Goal: Task Accomplishment & Management: Use online tool/utility

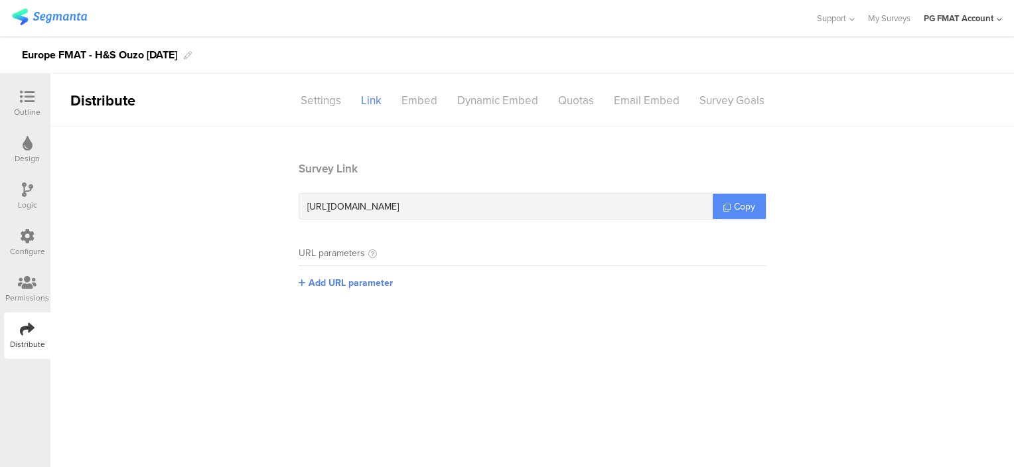
click at [735, 204] on span "Copy" at bounding box center [744, 207] width 21 height 14
click at [54, 21] on img at bounding box center [49, 17] width 75 height 17
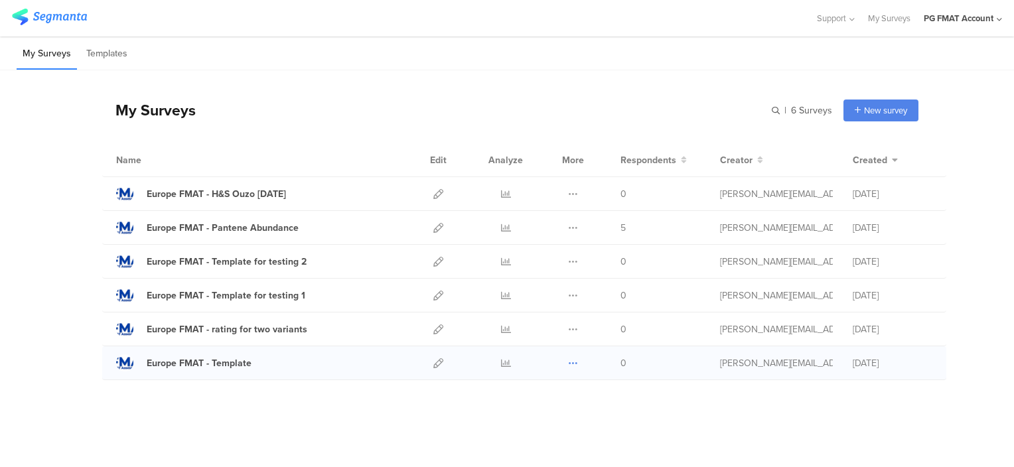
click at [573, 364] on icon at bounding box center [573, 363] width 10 height 10
click at [550, 401] on button "Duplicate" at bounding box center [546, 397] width 73 height 24
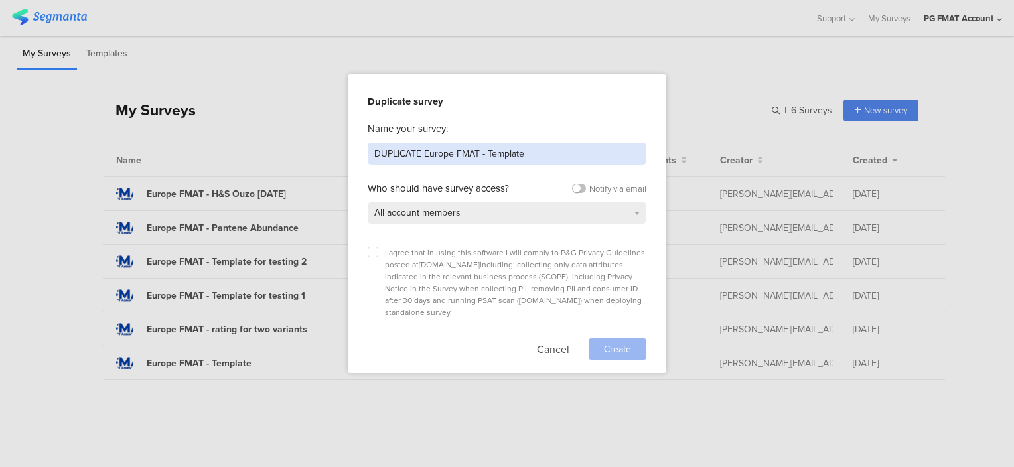
click at [417, 145] on input "DUPLICATE Europe FMAT - Template" at bounding box center [507, 154] width 279 height 22
drag, startPoint x: 419, startPoint y: 151, endPoint x: 360, endPoint y: 155, distance: 59.2
click at [360, 155] on div "Duplicate survey Name your survey: DUPLICATE Europe FMAT - Template Who should …" at bounding box center [507, 223] width 319 height 299
type input "Europe FMAT - Olay Super FM"
click at [372, 250] on icon at bounding box center [372, 252] width 5 height 5
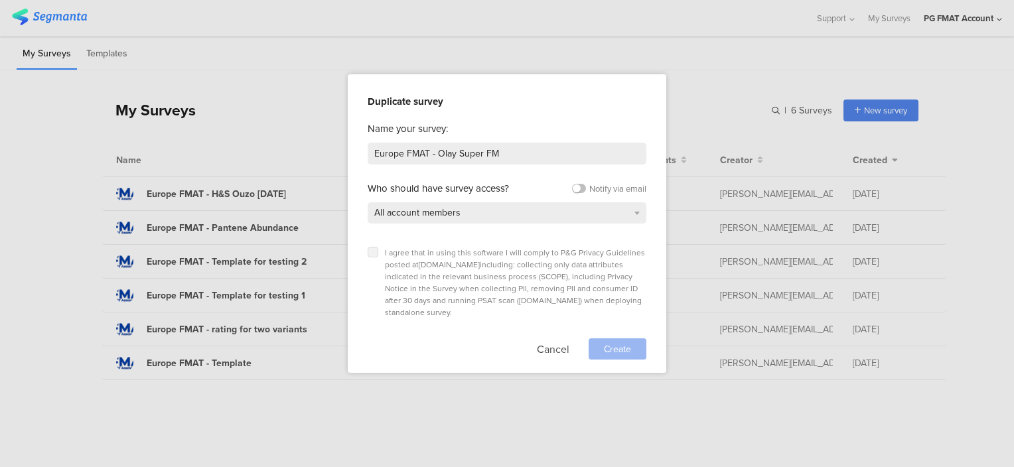
click at [0, 0] on input "checkbox" at bounding box center [0, 0] width 0 height 0
click at [621, 342] on span "Create" at bounding box center [617, 349] width 27 height 14
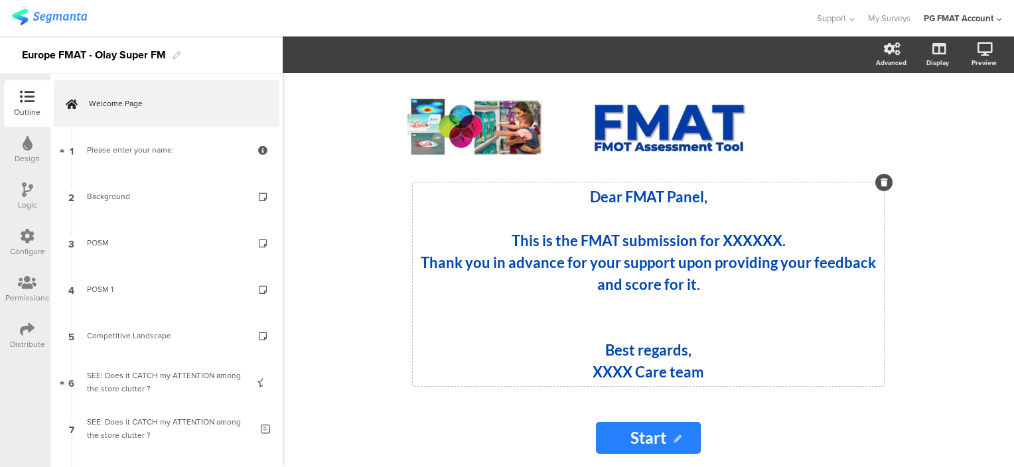
click at [754, 239] on strong "This is the FMAT submission for XXXXXX." at bounding box center [649, 241] width 274 height 18
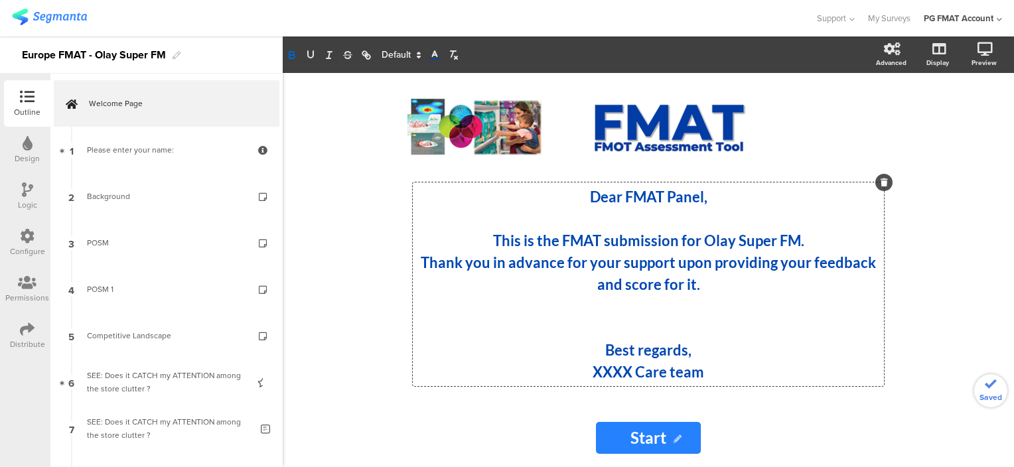
click at [609, 369] on strong "XXXX Care team" at bounding box center [649, 372] width 112 height 18
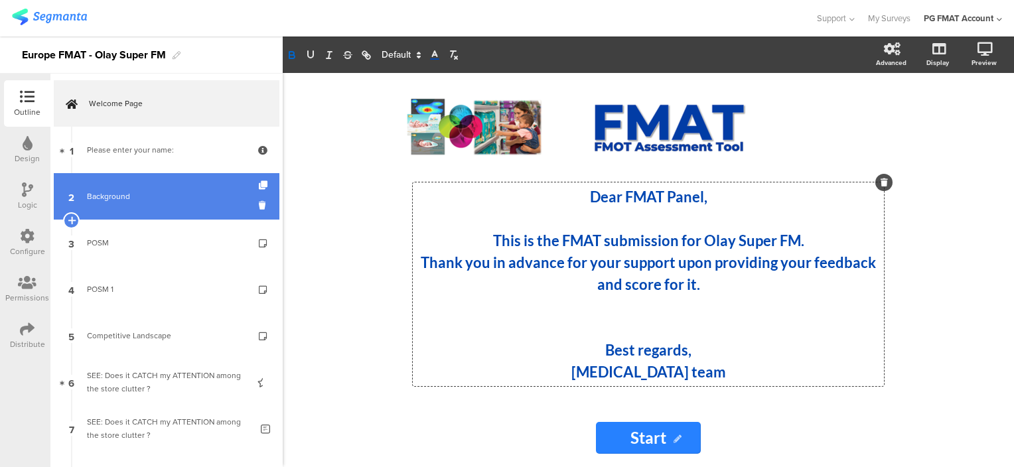
click at [119, 197] on div "Background" at bounding box center [166, 196] width 159 height 13
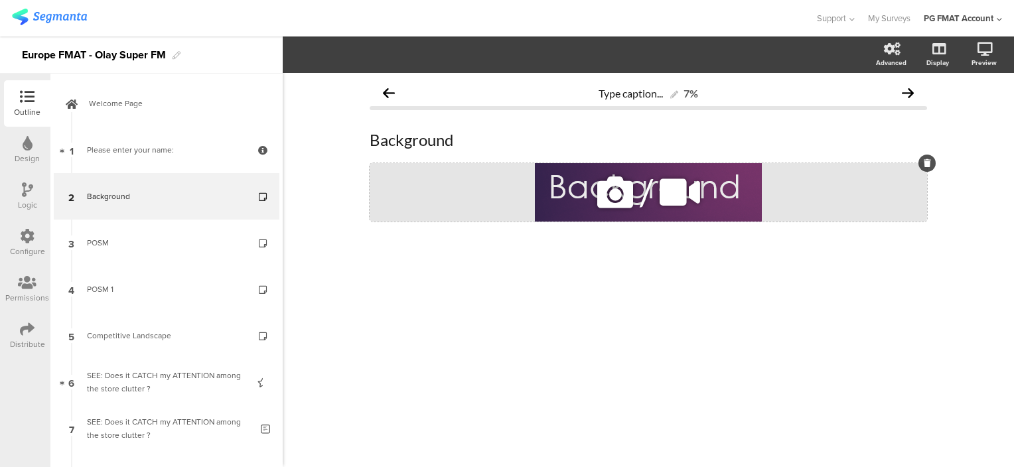
click at [621, 196] on icon at bounding box center [615, 192] width 45 height 45
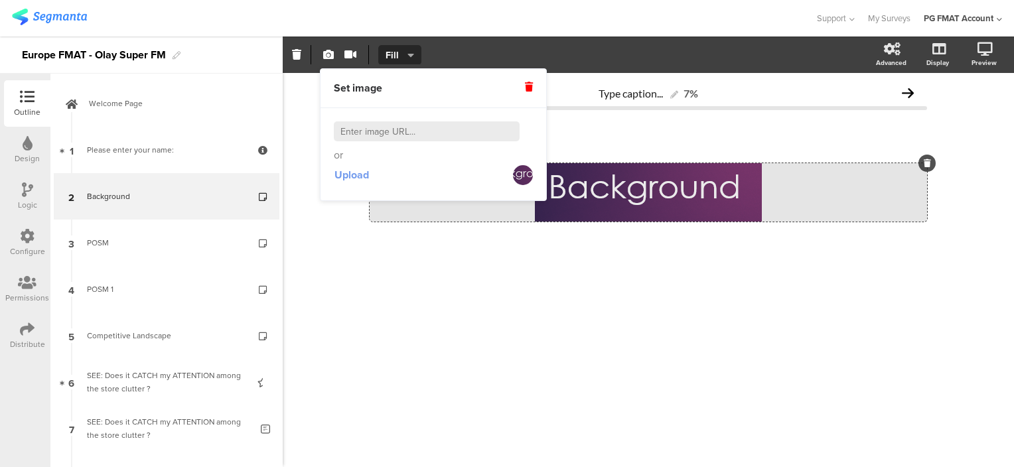
click at [356, 173] on span "Upload" at bounding box center [352, 174] width 35 height 15
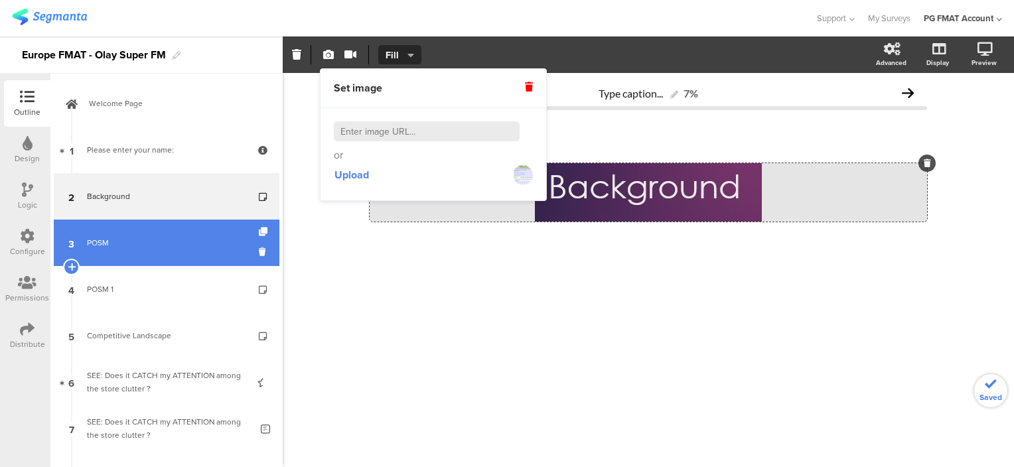
click at [101, 238] on div "POSM" at bounding box center [166, 242] width 159 height 13
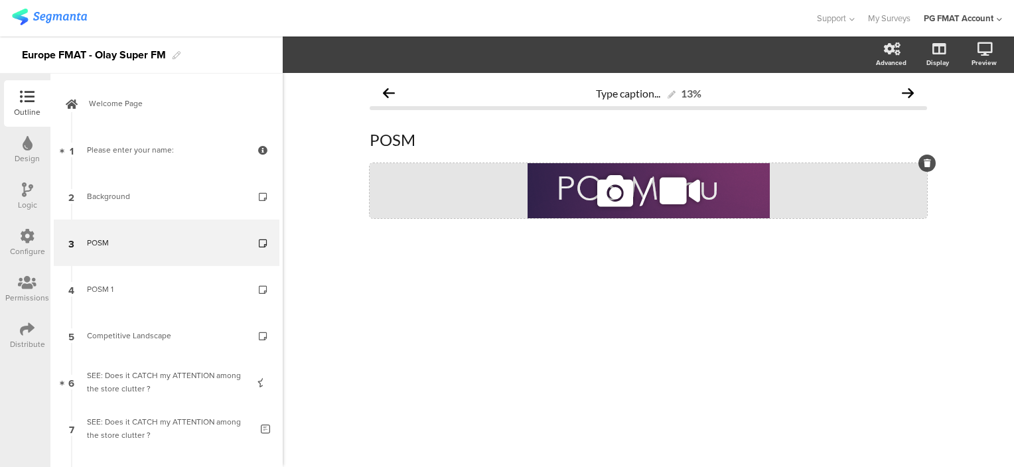
click at [613, 194] on icon at bounding box center [615, 191] width 45 height 45
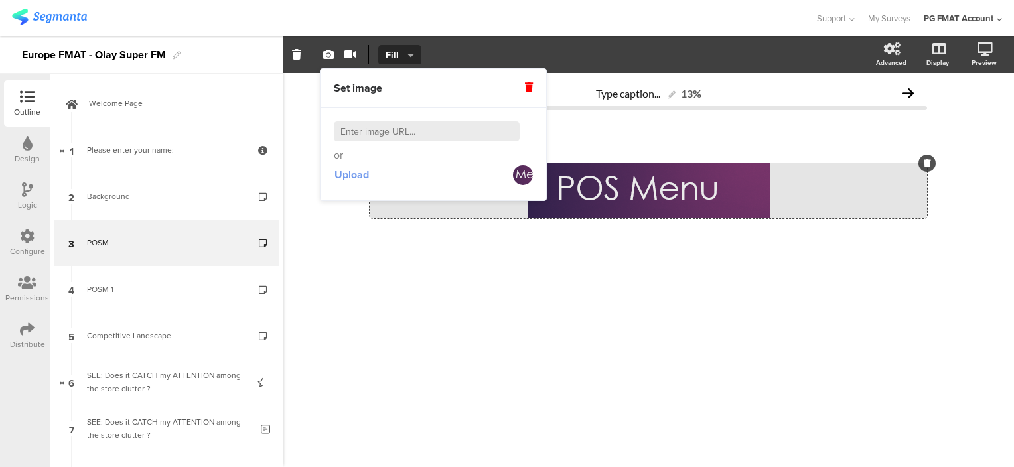
click at [350, 181] on span "Upload" at bounding box center [352, 174] width 35 height 15
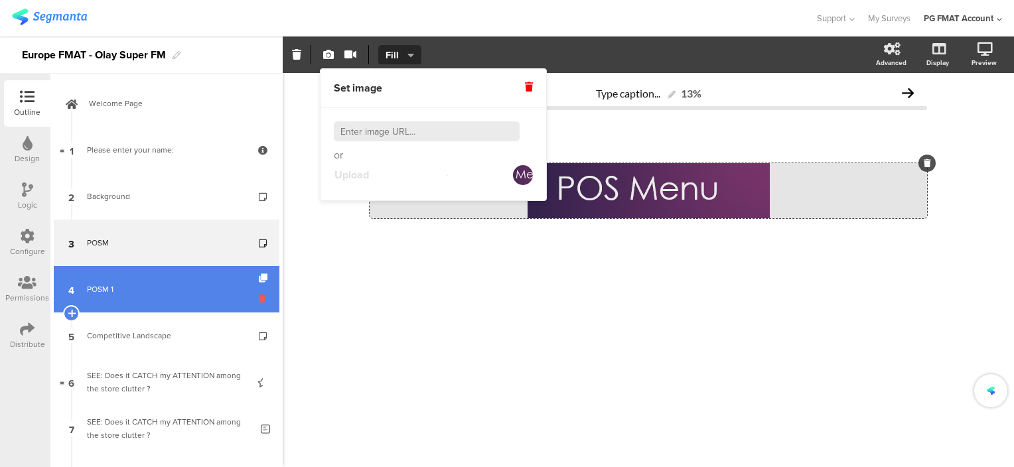
click at [259, 298] on icon at bounding box center [264, 298] width 11 height 13
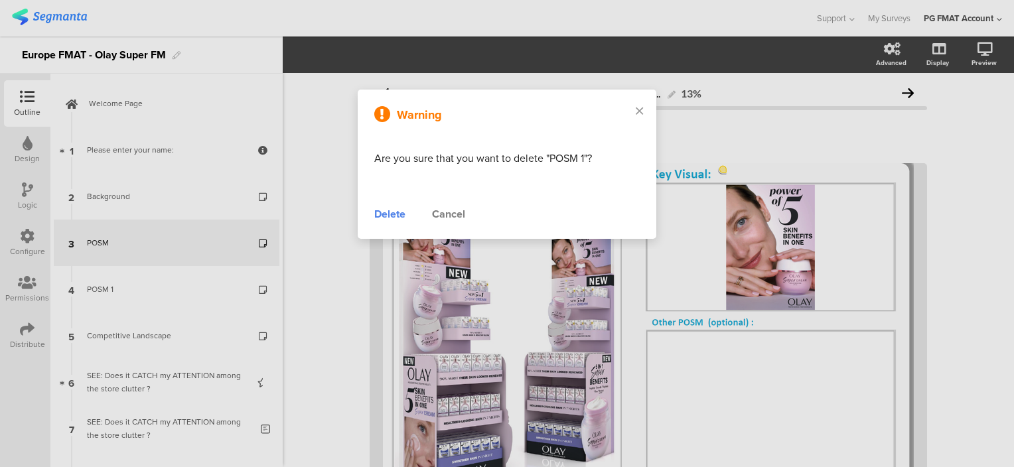
click at [379, 216] on div "Delete" at bounding box center [389, 214] width 31 height 16
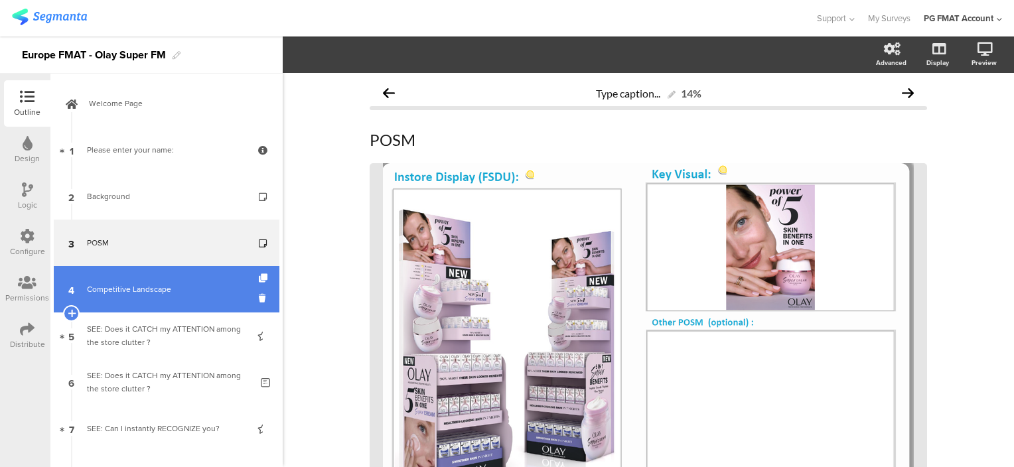
click at [141, 287] on div "Competitive Landscape" at bounding box center [166, 289] width 159 height 13
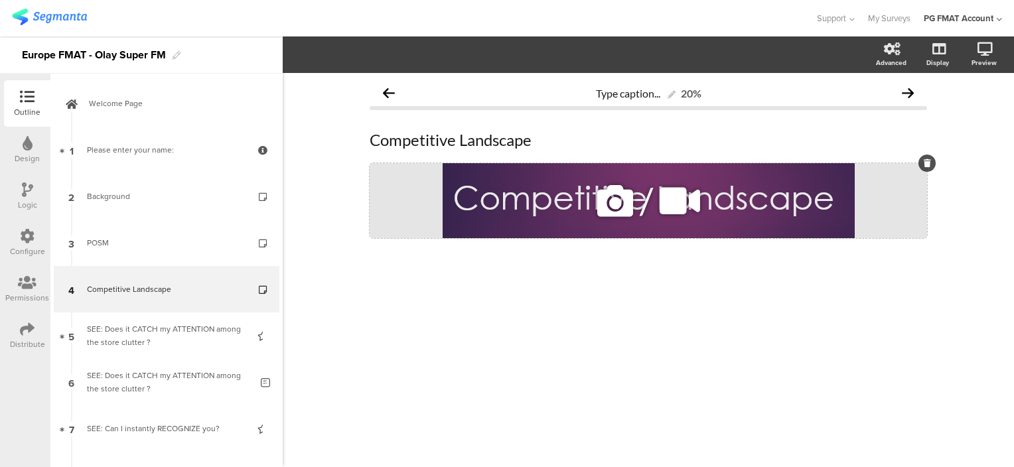
click at [604, 202] on icon at bounding box center [615, 201] width 45 height 45
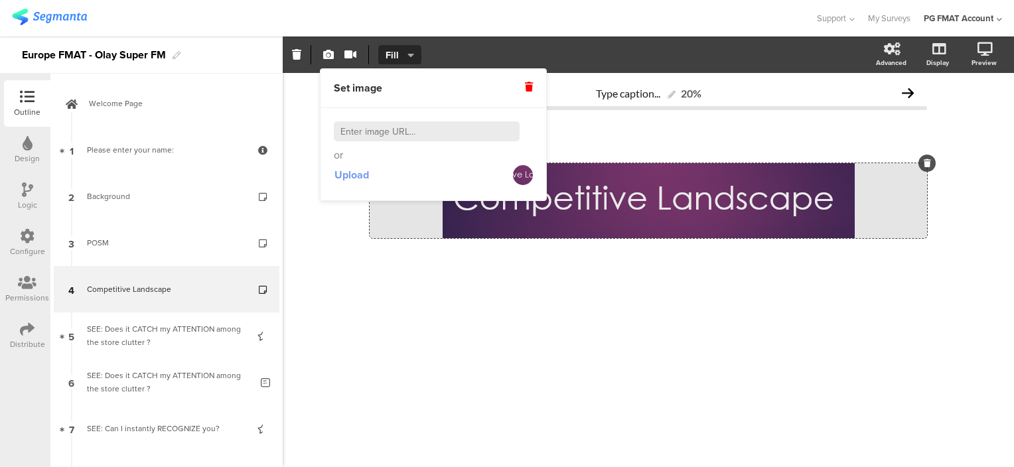
click at [358, 173] on span "Upload" at bounding box center [352, 174] width 35 height 15
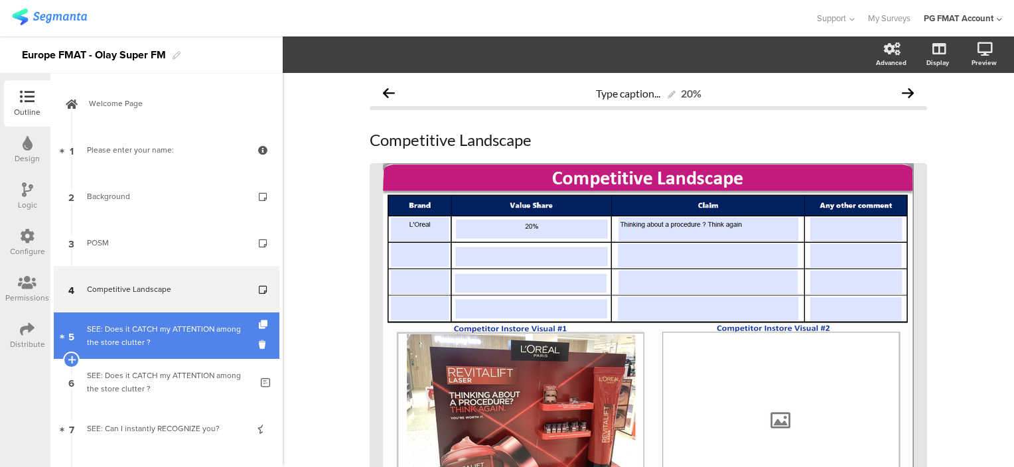
click at [166, 326] on div "SEE: Does it CATCH my ATTENTION among the store clutter ?" at bounding box center [166, 336] width 159 height 27
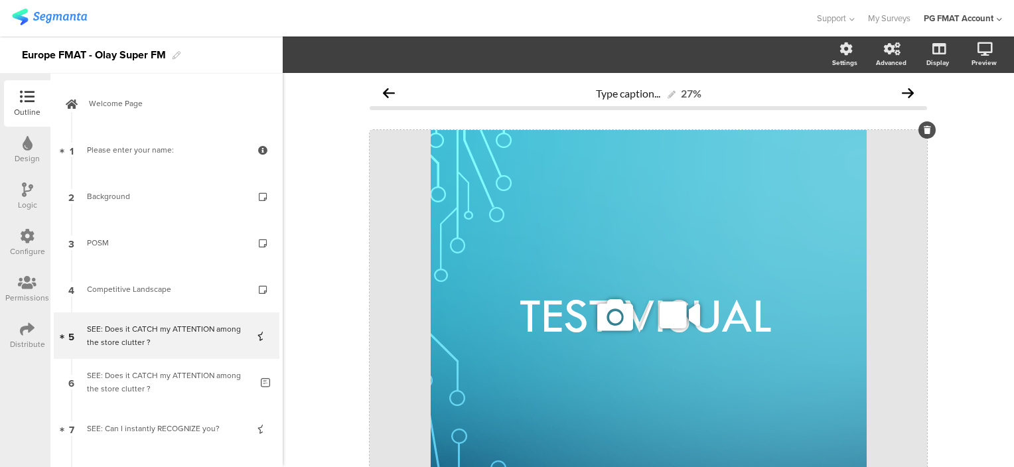
click at [605, 317] on icon at bounding box center [615, 315] width 45 height 45
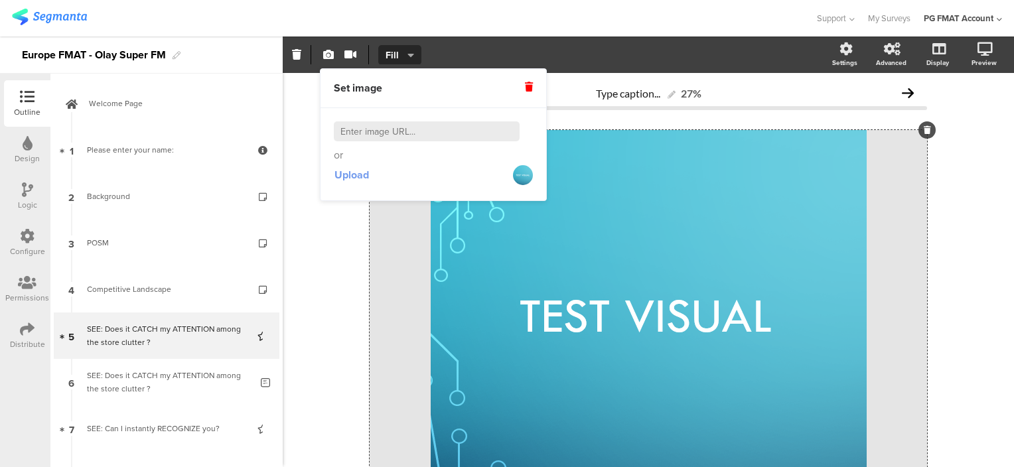
click at [360, 176] on span "Upload" at bounding box center [352, 174] width 35 height 15
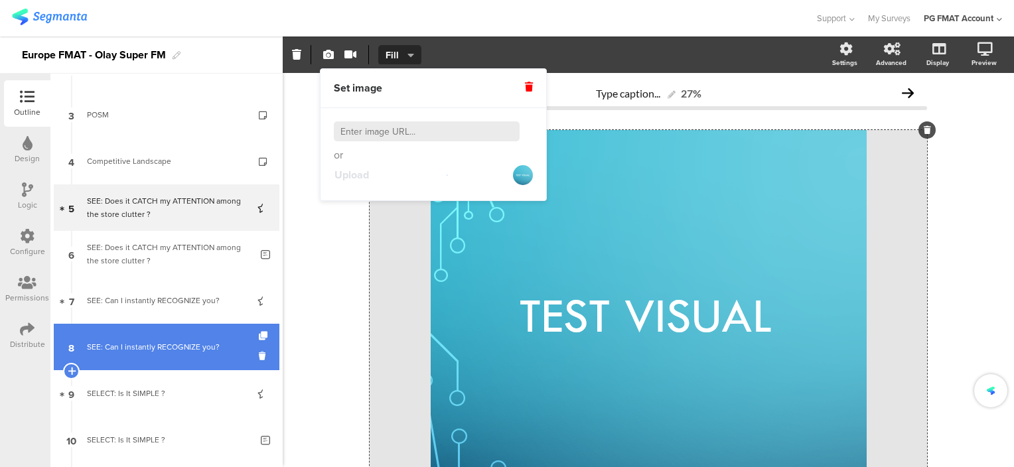
scroll to position [133, 0]
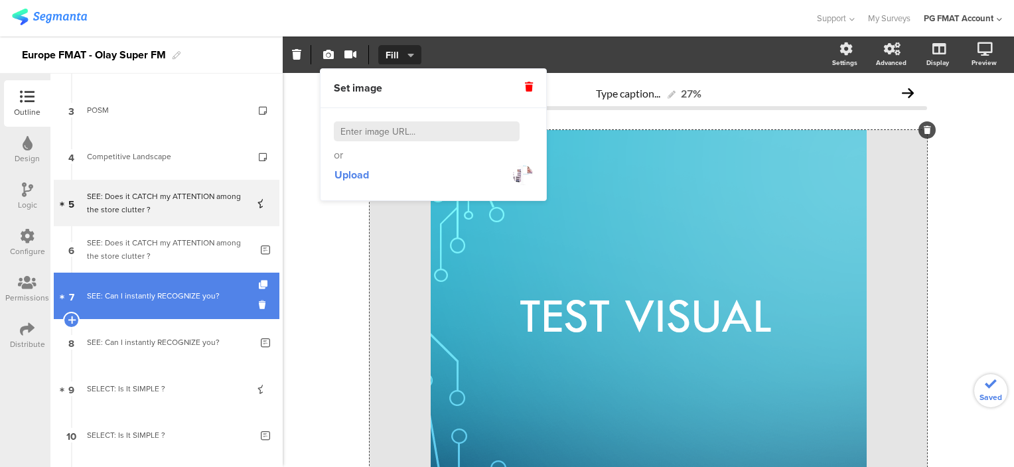
click at [144, 303] on link "7 SEE: Can I instantly RECOGNIZE you?" at bounding box center [167, 296] width 226 height 46
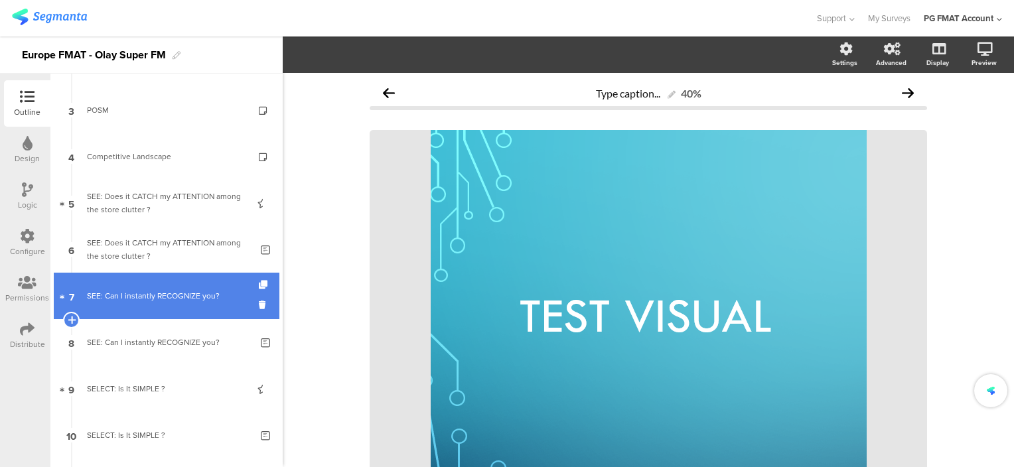
click at [147, 299] on div "SEE: Can I instantly RECOGNIZE you?" at bounding box center [166, 295] width 159 height 13
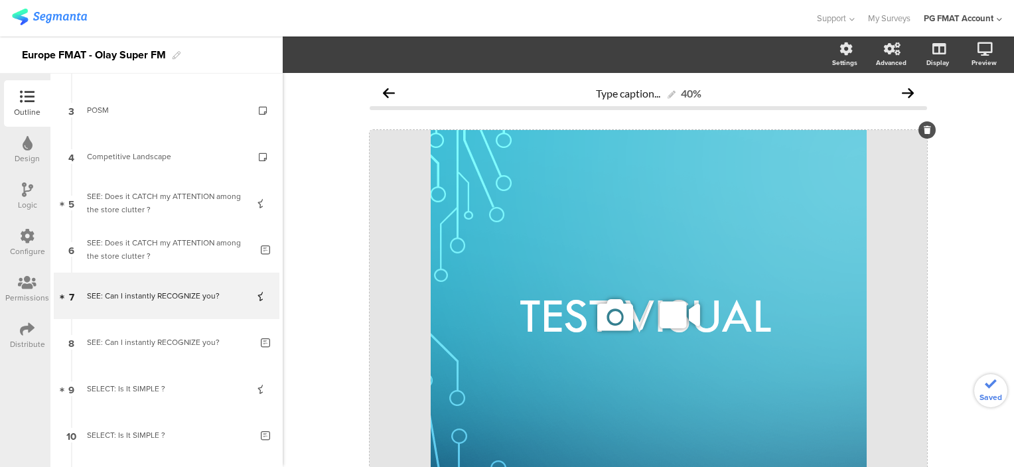
click at [603, 324] on icon at bounding box center [615, 315] width 45 height 45
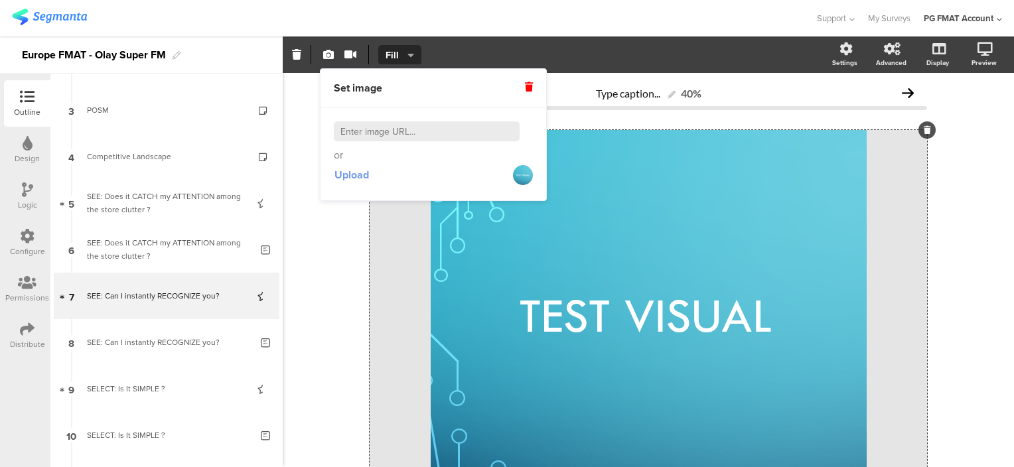
click at [353, 175] on span "Upload" at bounding box center [352, 174] width 35 height 15
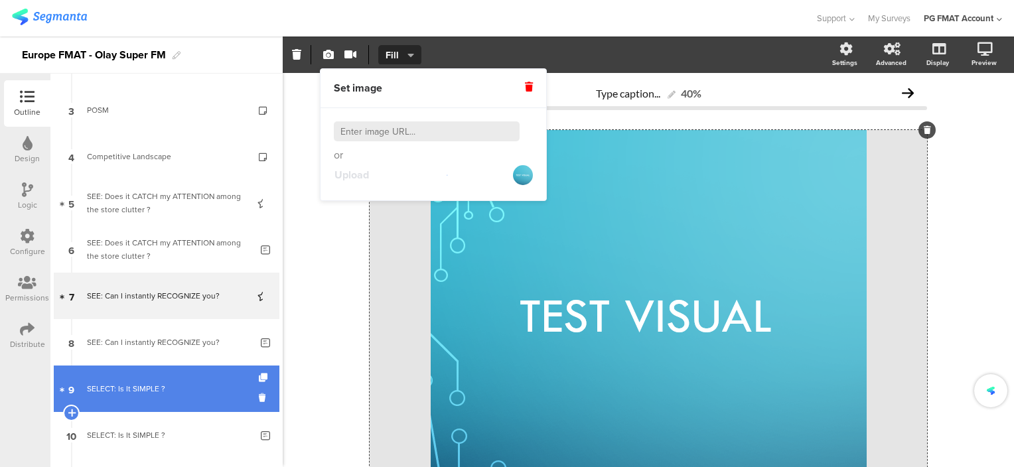
click at [117, 384] on div "SELECT: Is It SIMPLE ?" at bounding box center [166, 388] width 159 height 13
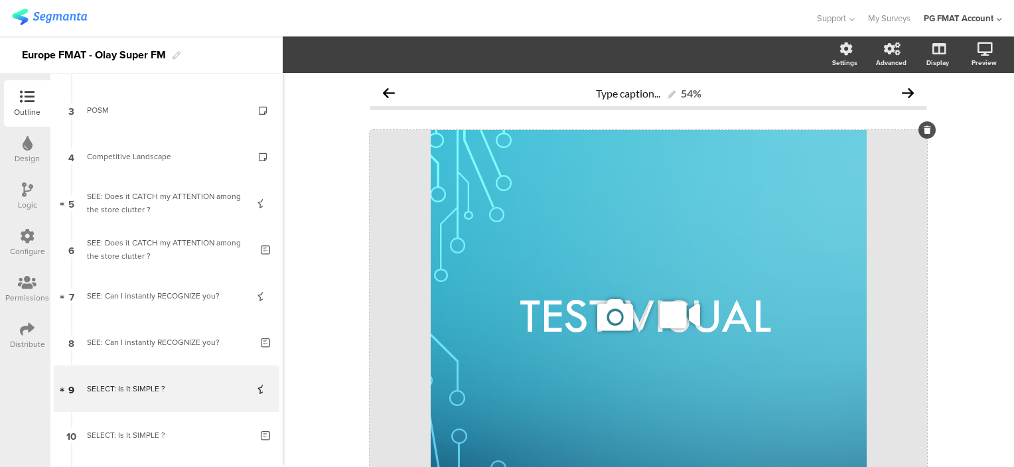
click at [597, 321] on icon at bounding box center [615, 315] width 45 height 45
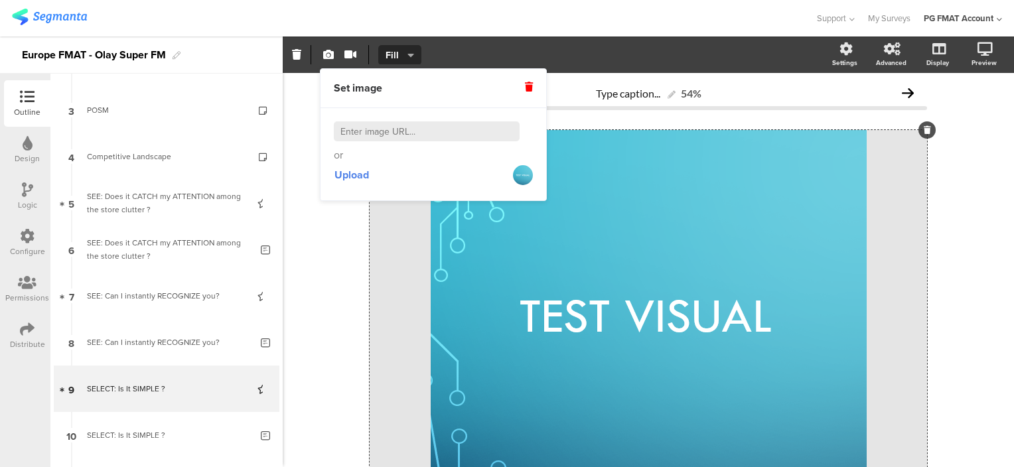
click at [370, 174] on div "Upload" at bounding box center [433, 175] width 199 height 24
click at [368, 174] on button "Upload" at bounding box center [352, 175] width 36 height 24
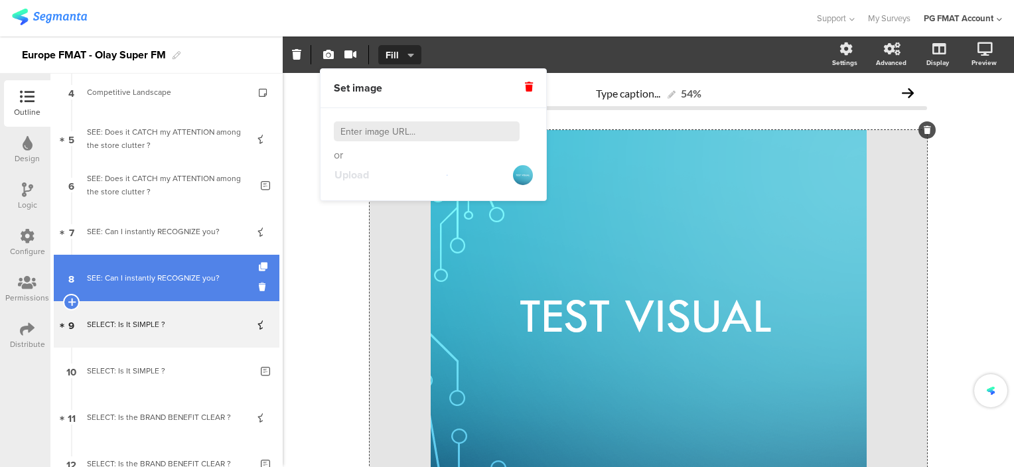
scroll to position [265, 0]
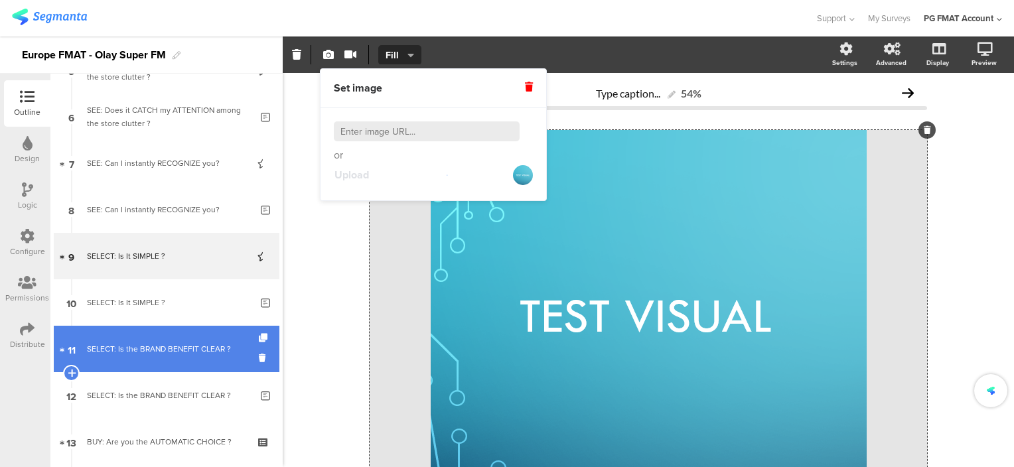
click at [143, 350] on div "SELECT: Is the BRAND BENEFIT CLEAR ?" at bounding box center [166, 348] width 159 height 13
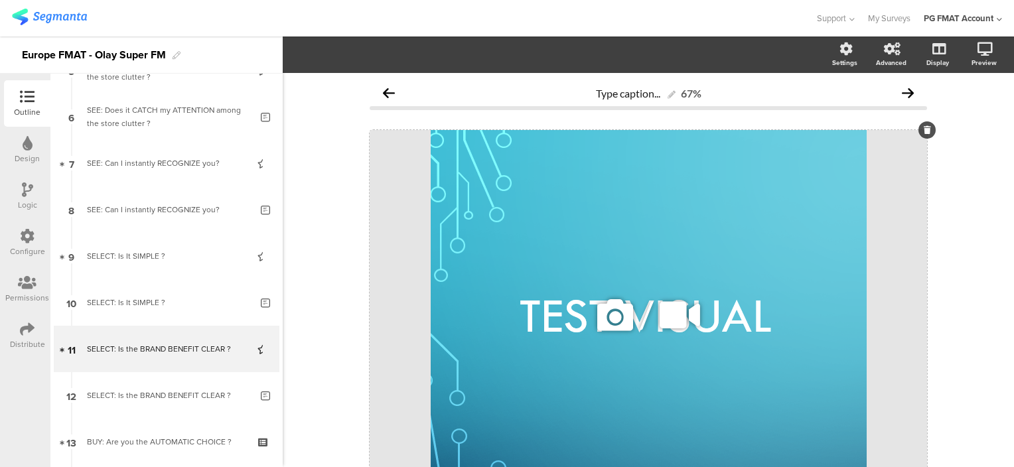
click at [600, 324] on icon at bounding box center [615, 315] width 45 height 45
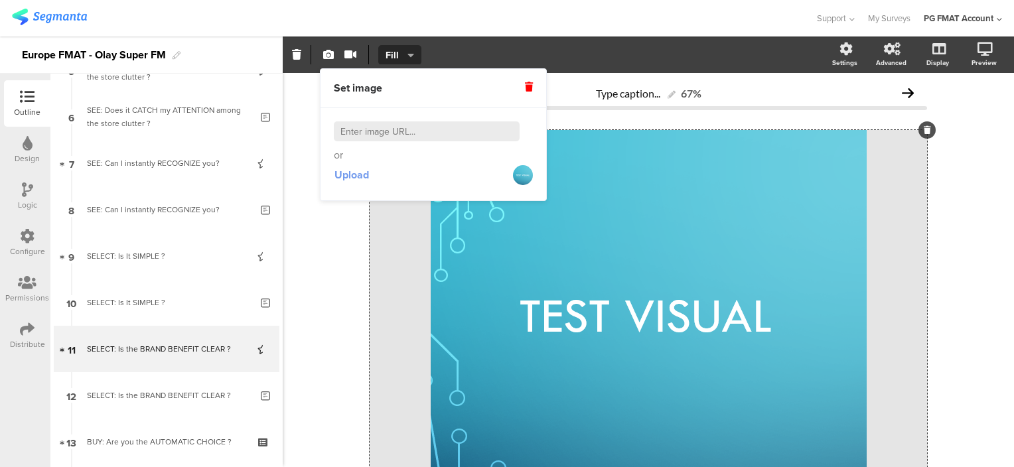
click at [352, 178] on span "Upload" at bounding box center [352, 174] width 35 height 15
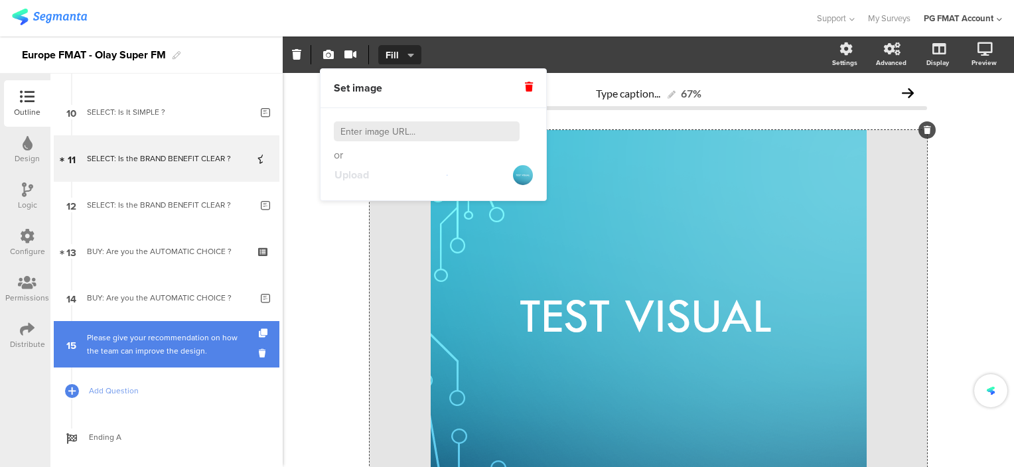
scroll to position [465, 0]
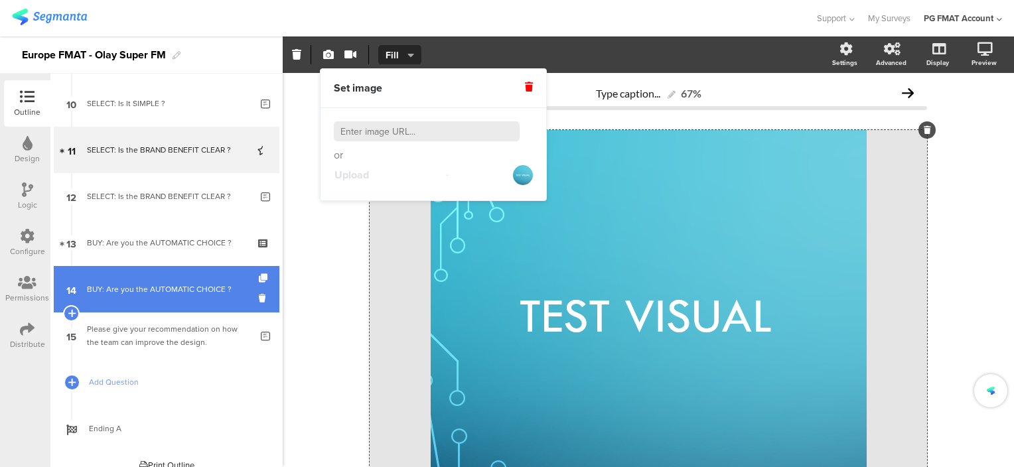
click at [159, 290] on div "BUY: Are you the AUTOMATIC CHOICE ?" at bounding box center [169, 289] width 164 height 13
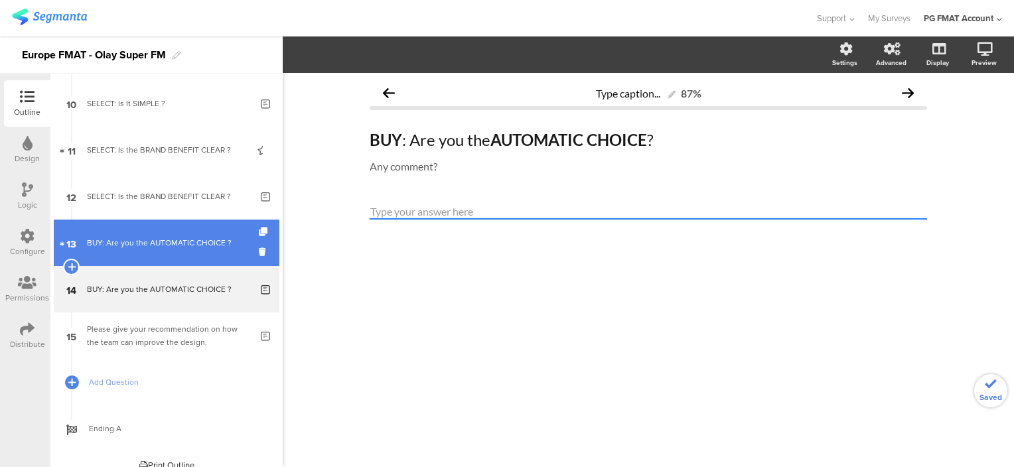
click at [166, 255] on link "13 BUY: Are you the AUTOMATIC CHOICE ?" at bounding box center [167, 243] width 226 height 46
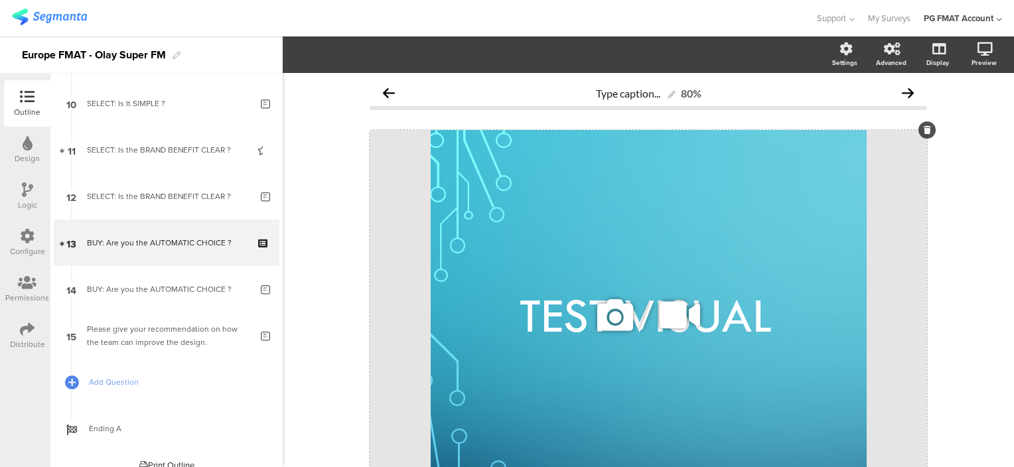
click at [611, 321] on icon at bounding box center [615, 315] width 45 height 45
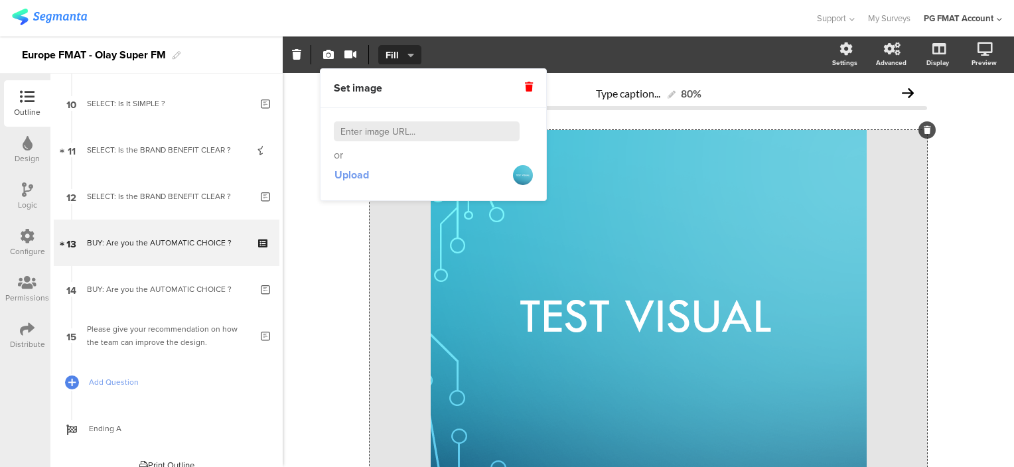
click at [355, 175] on span "Upload" at bounding box center [352, 174] width 35 height 15
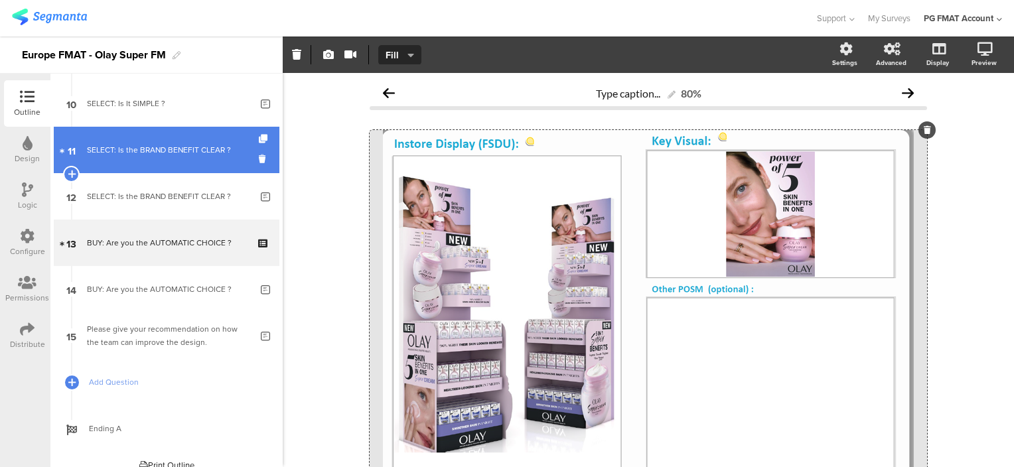
click at [147, 154] on div "SELECT: Is the BRAND BENEFIT CLEAR ?" at bounding box center [166, 149] width 159 height 13
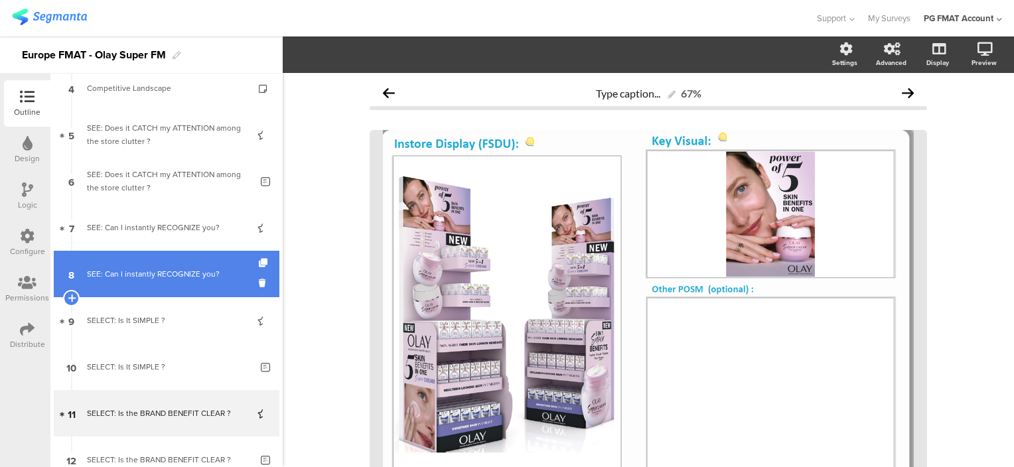
scroll to position [199, 0]
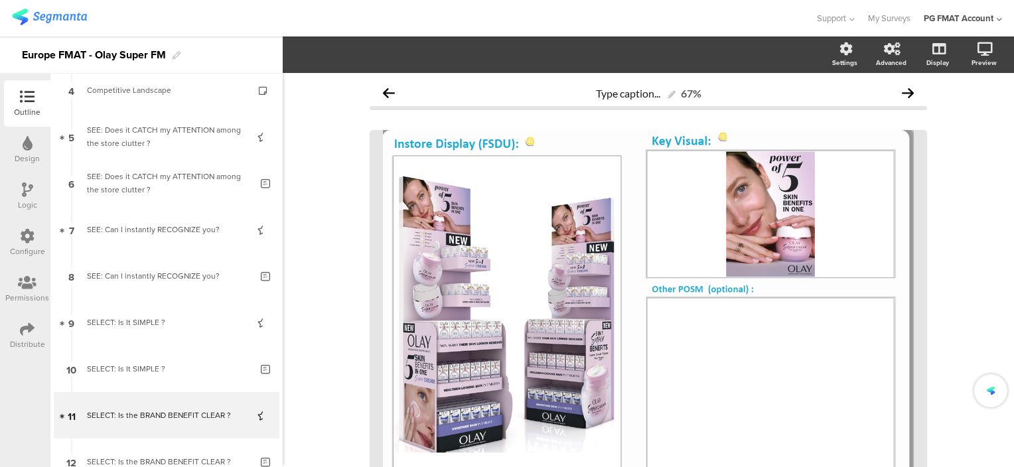
click at [118, 321] on div "SELECT: Is It SIMPLE ?" at bounding box center [166, 322] width 159 height 13
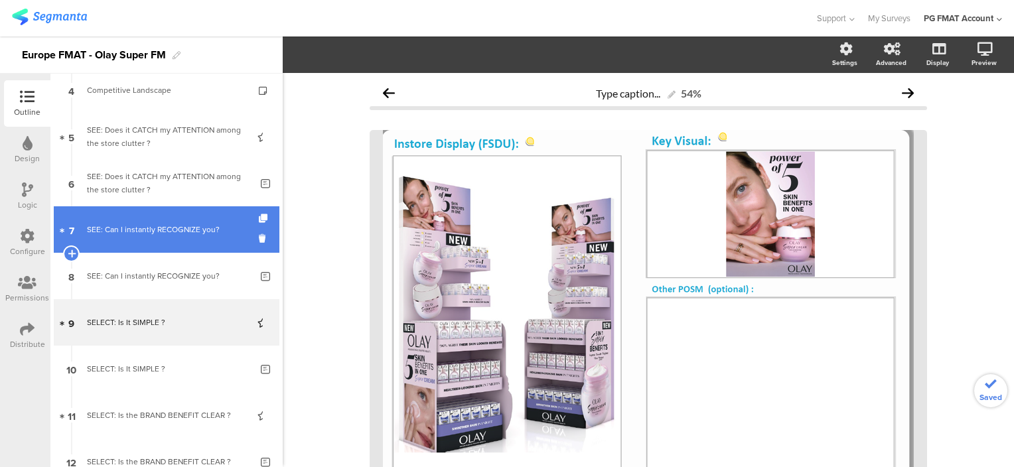
click at [124, 238] on link "7 SEE: Can I instantly RECOGNIZE you?" at bounding box center [167, 229] width 226 height 46
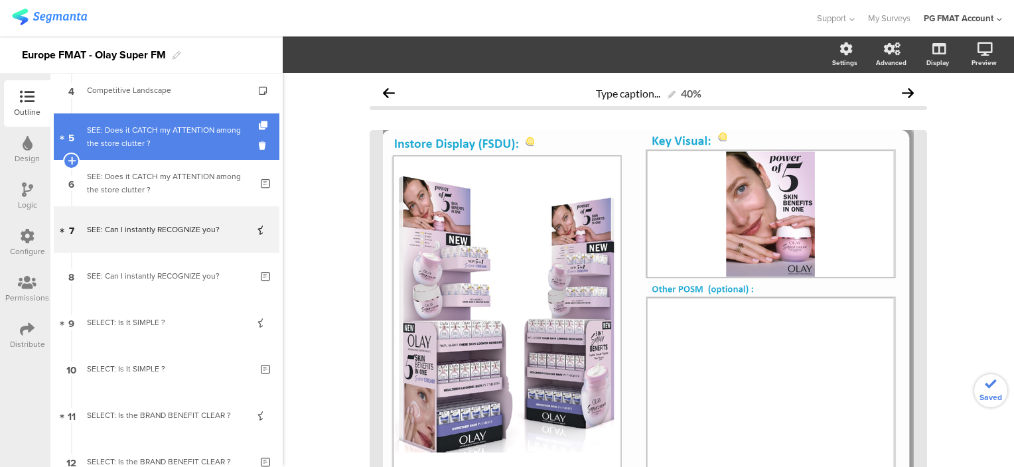
click at [148, 143] on div "SEE: Does it CATCH my ATTENTION among the store clutter ?" at bounding box center [166, 136] width 159 height 27
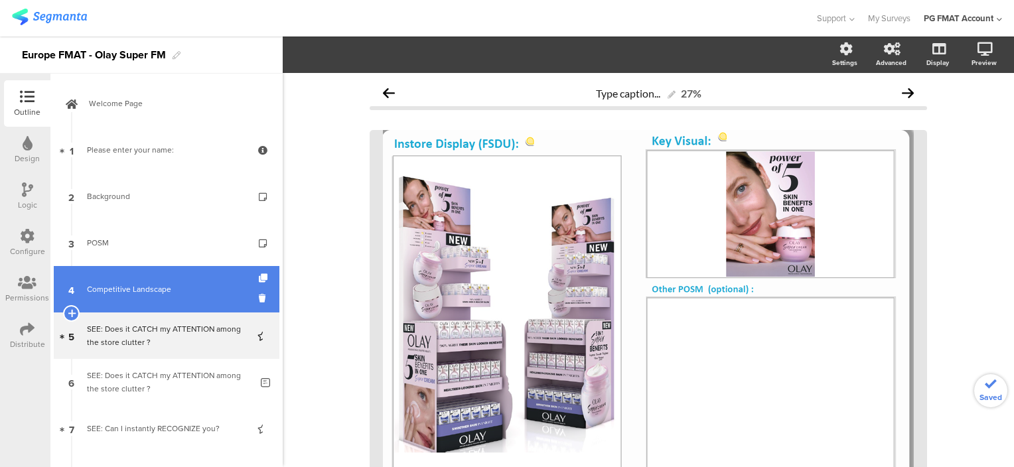
click at [136, 297] on link "4 Competitive Landscape" at bounding box center [167, 289] width 226 height 46
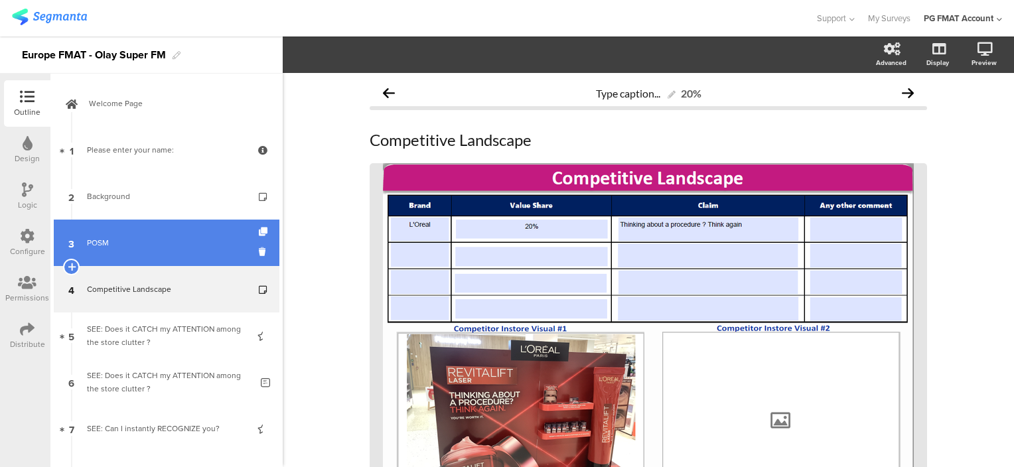
click at [137, 244] on div "POSM" at bounding box center [166, 242] width 159 height 13
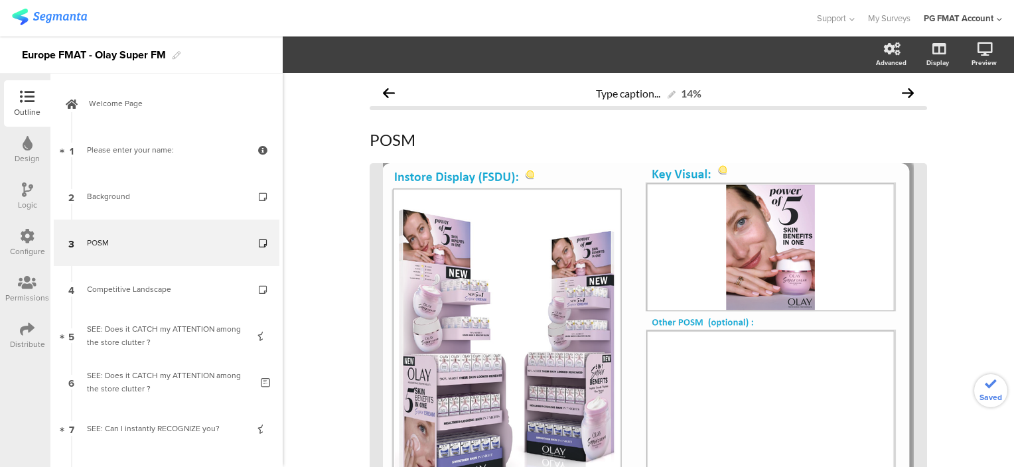
click at [145, 192] on div "Background" at bounding box center [166, 196] width 159 height 13
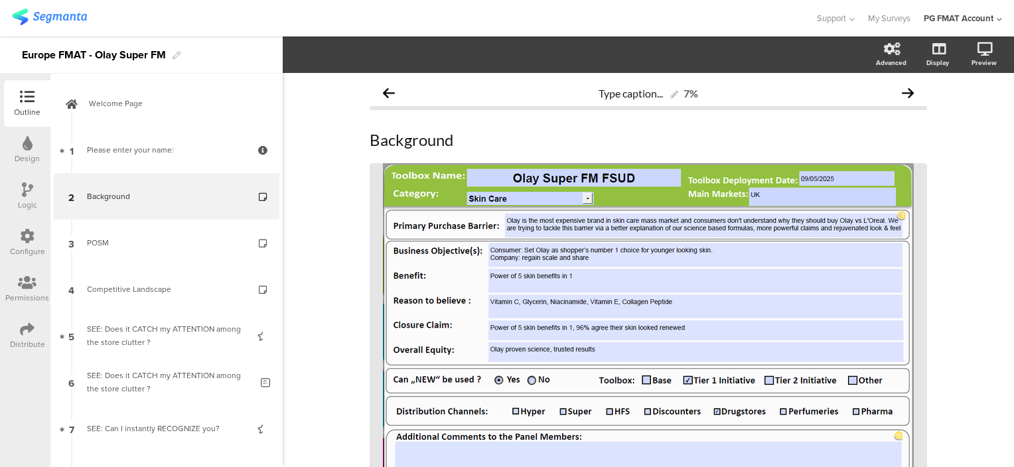
click at [37, 335] on div "Distribute" at bounding box center [27, 336] width 46 height 46
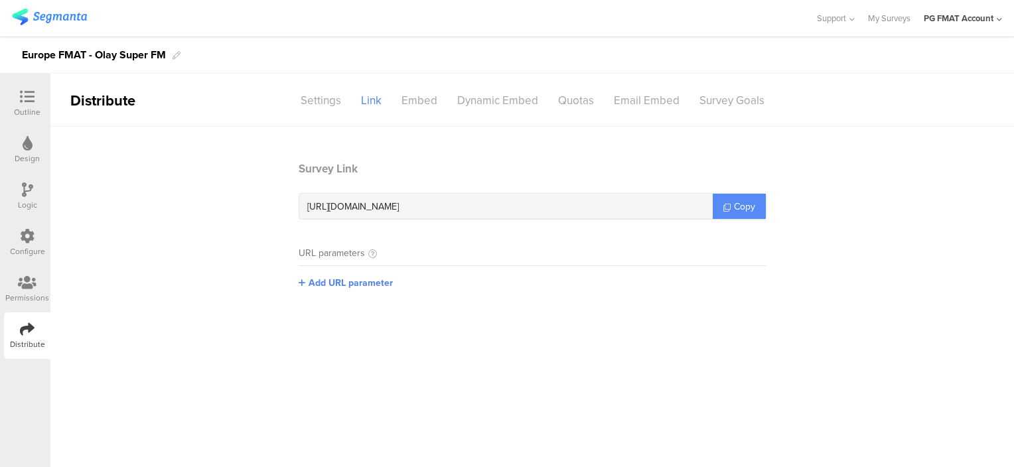
click at [734, 207] on span "Copy" at bounding box center [744, 207] width 21 height 14
